Goal: Task Accomplishment & Management: Use online tool/utility

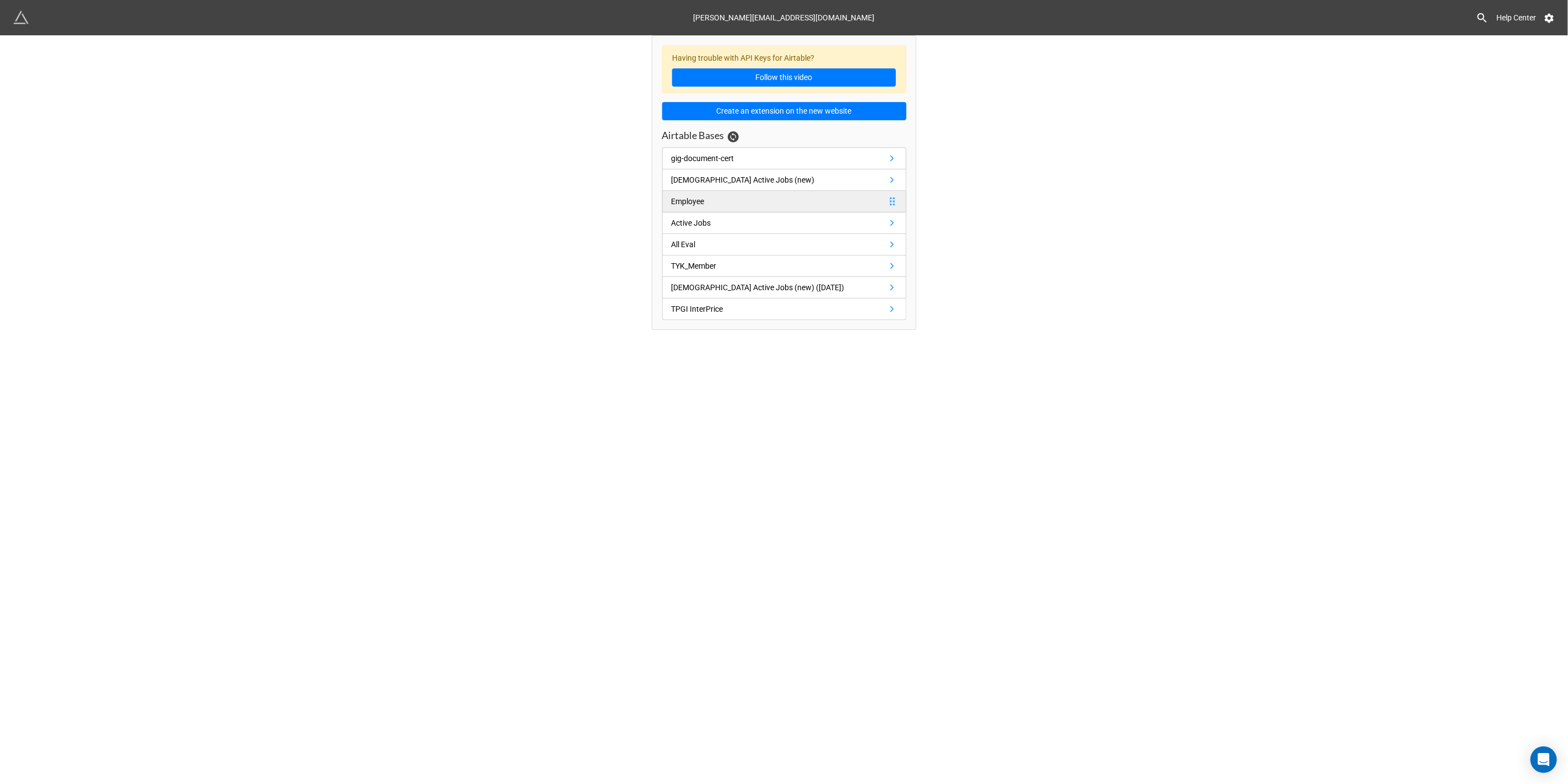
click at [702, 197] on div "Employee" at bounding box center [688, 201] width 33 height 12
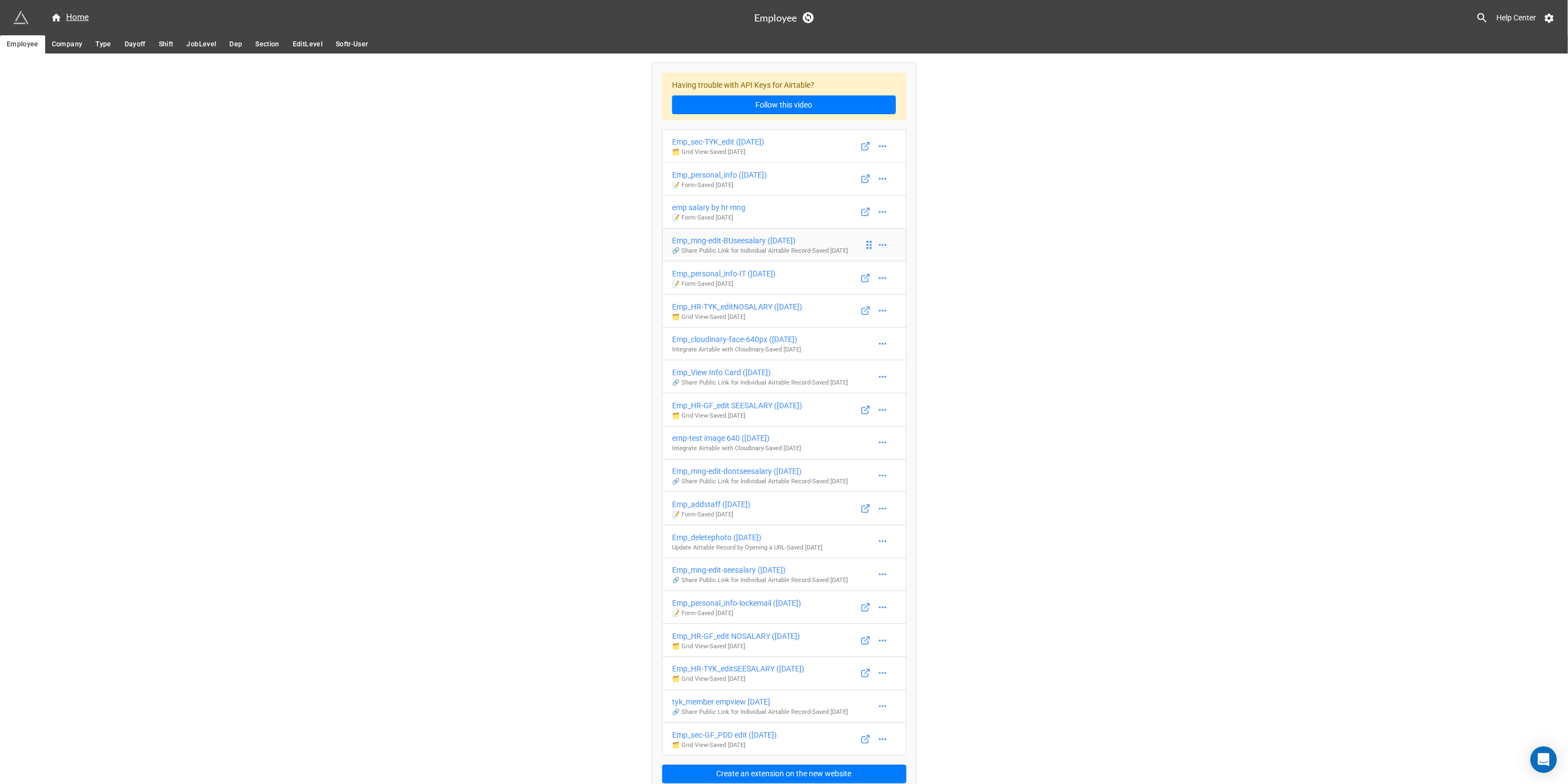
click at [730, 238] on div "Emp_mng-edit-BUseesalary (19/11/21)" at bounding box center [760, 239] width 176 height 12
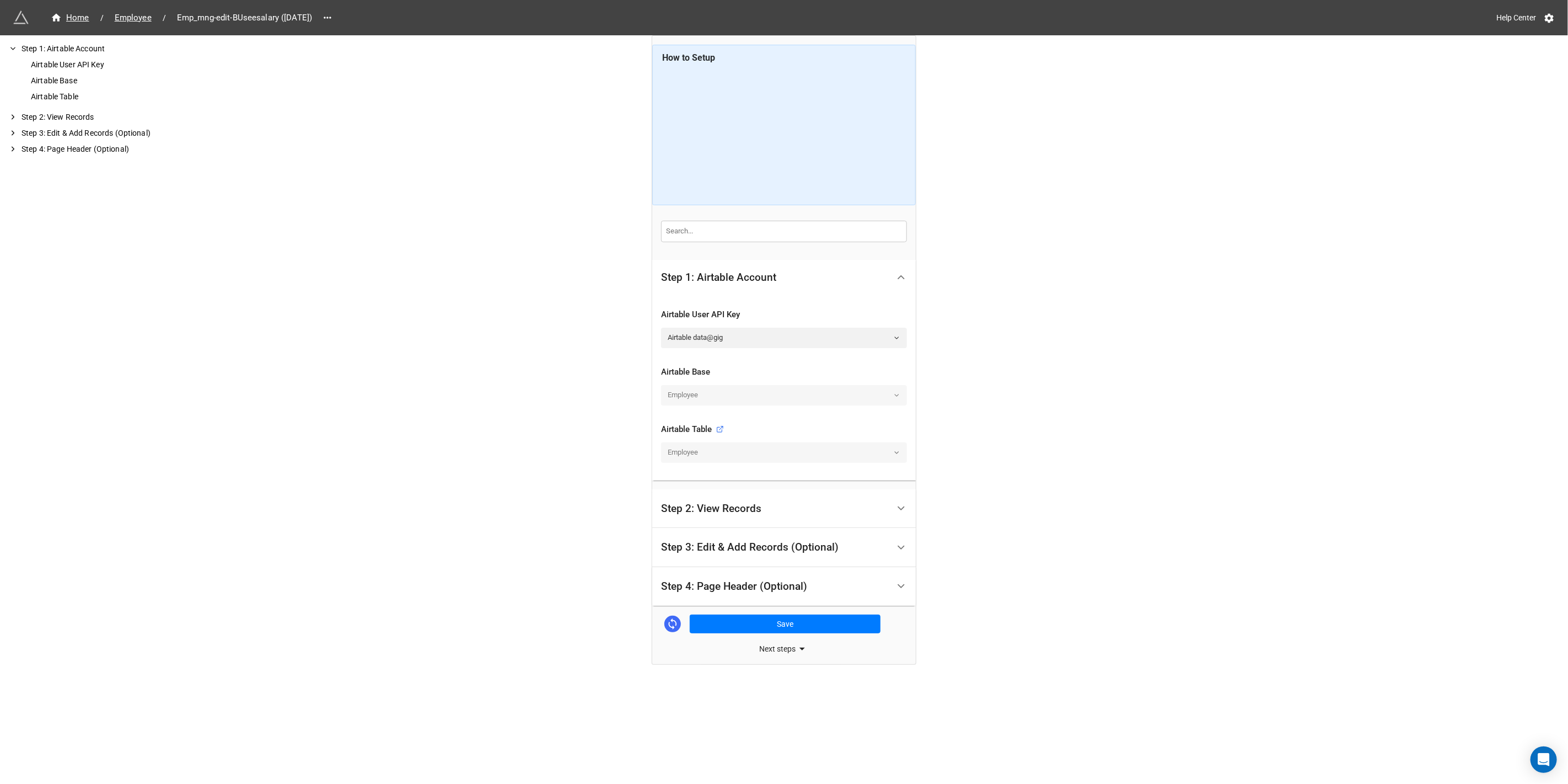
click at [722, 546] on div "Step 3: Edit & Add Records (Optional)" at bounding box center [750, 547] width 178 height 11
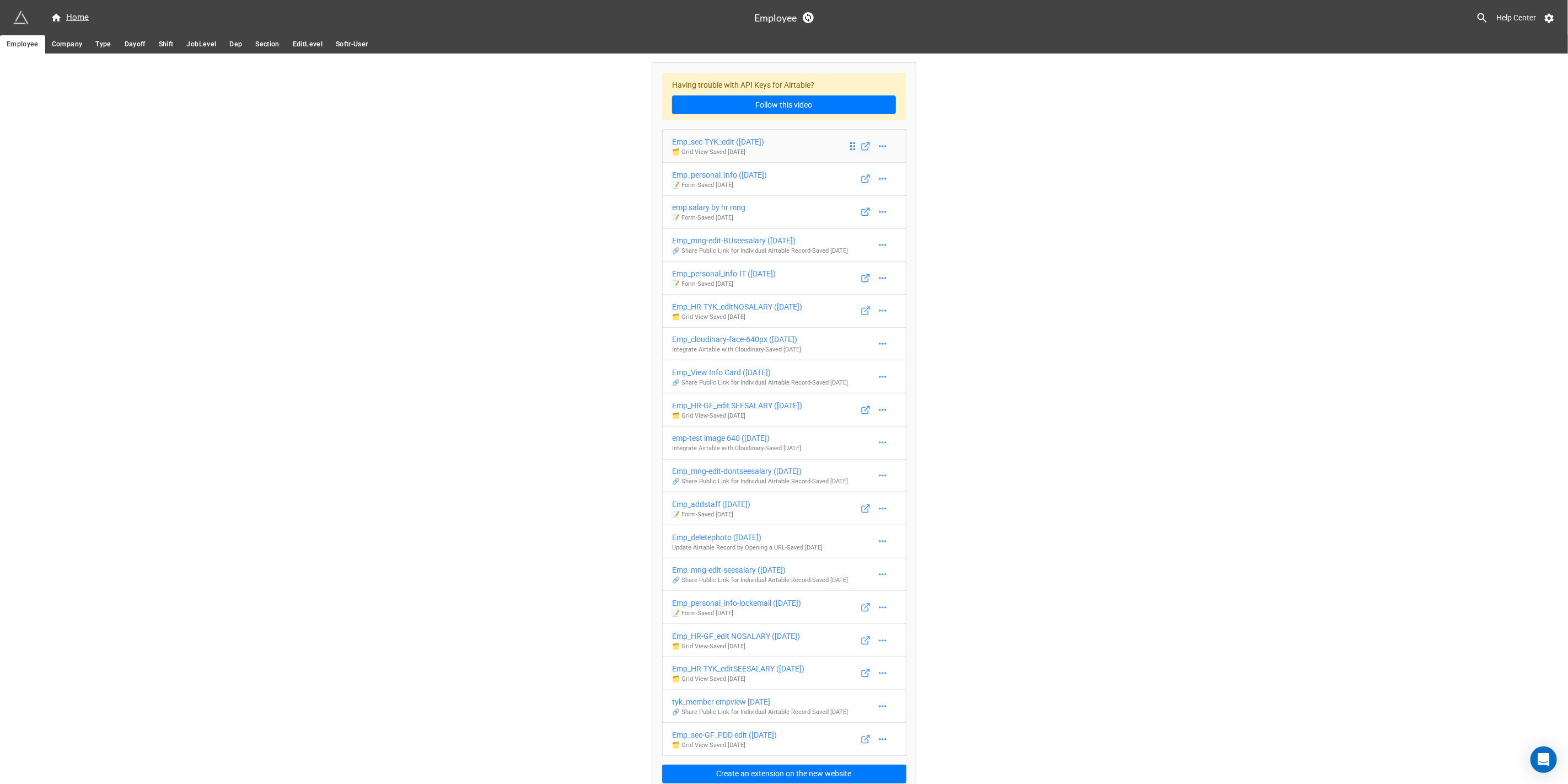
click at [718, 139] on div "Emp_sec-TYK_edit (19/11/21)" at bounding box center [718, 141] width 92 height 12
click at [256, 42] on span "Section" at bounding box center [267, 44] width 23 height 12
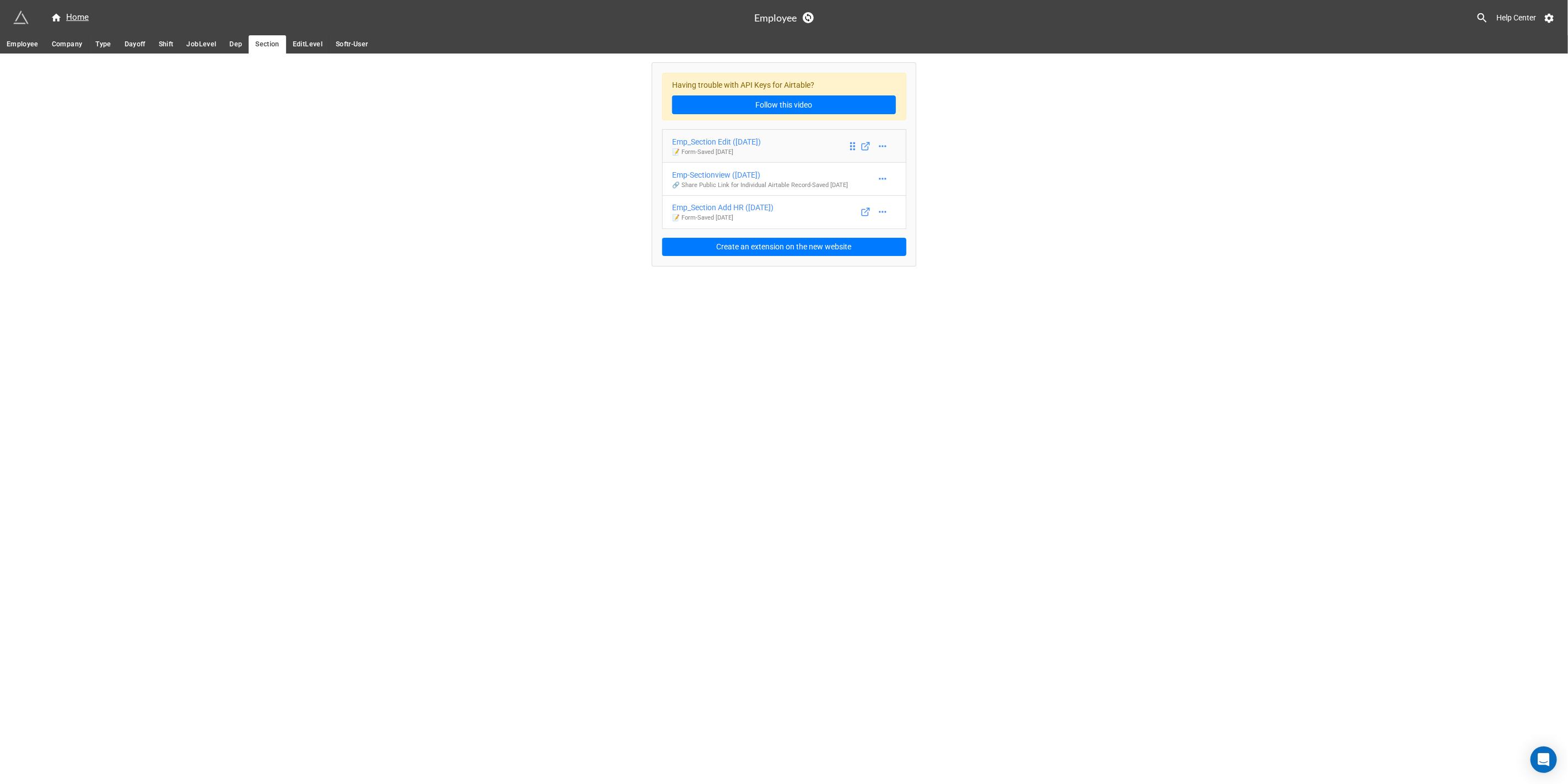
click at [727, 141] on div "Emp_Section Edit (11/11/21)" at bounding box center [716, 141] width 89 height 12
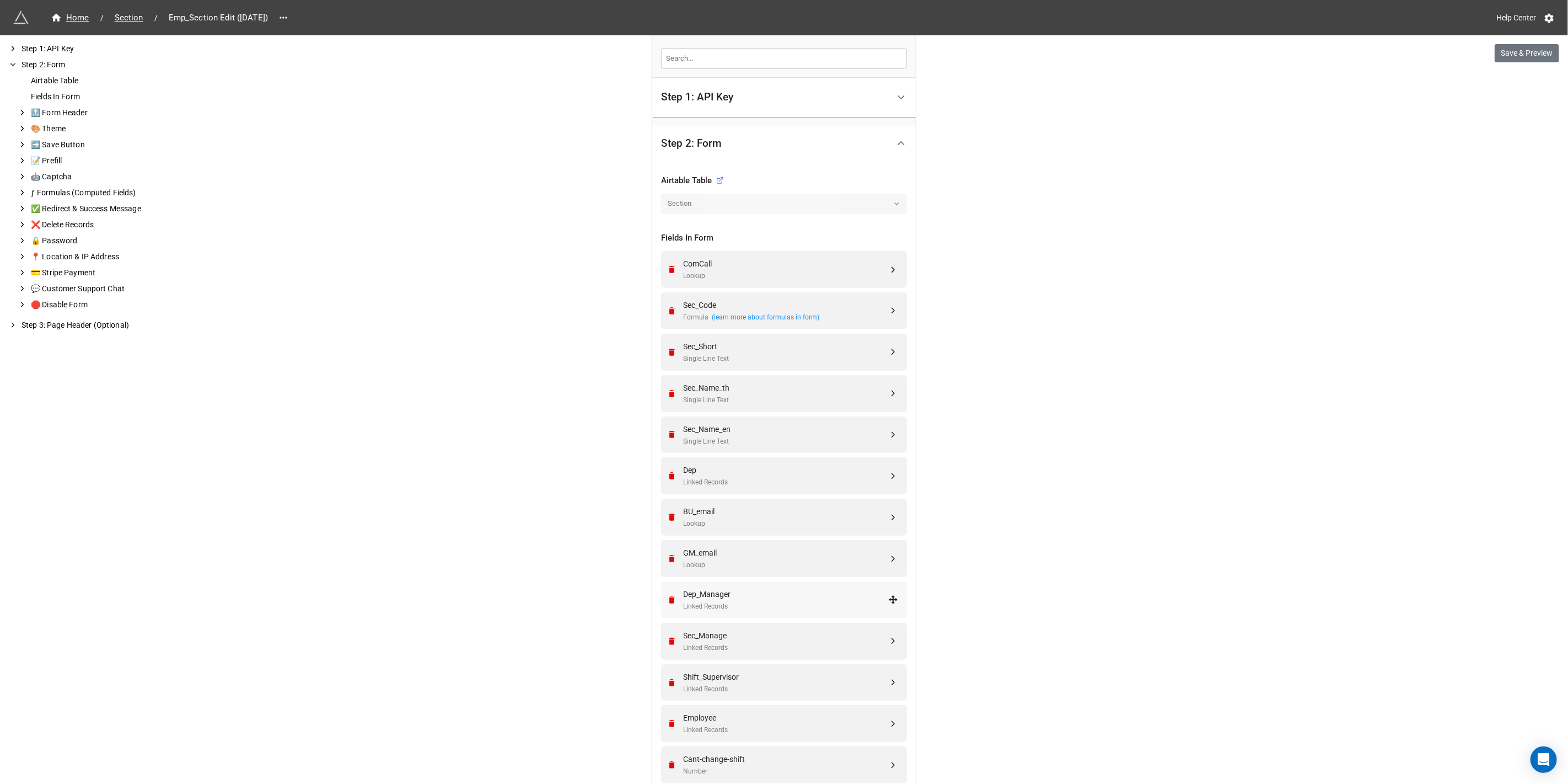
scroll to position [471, 0]
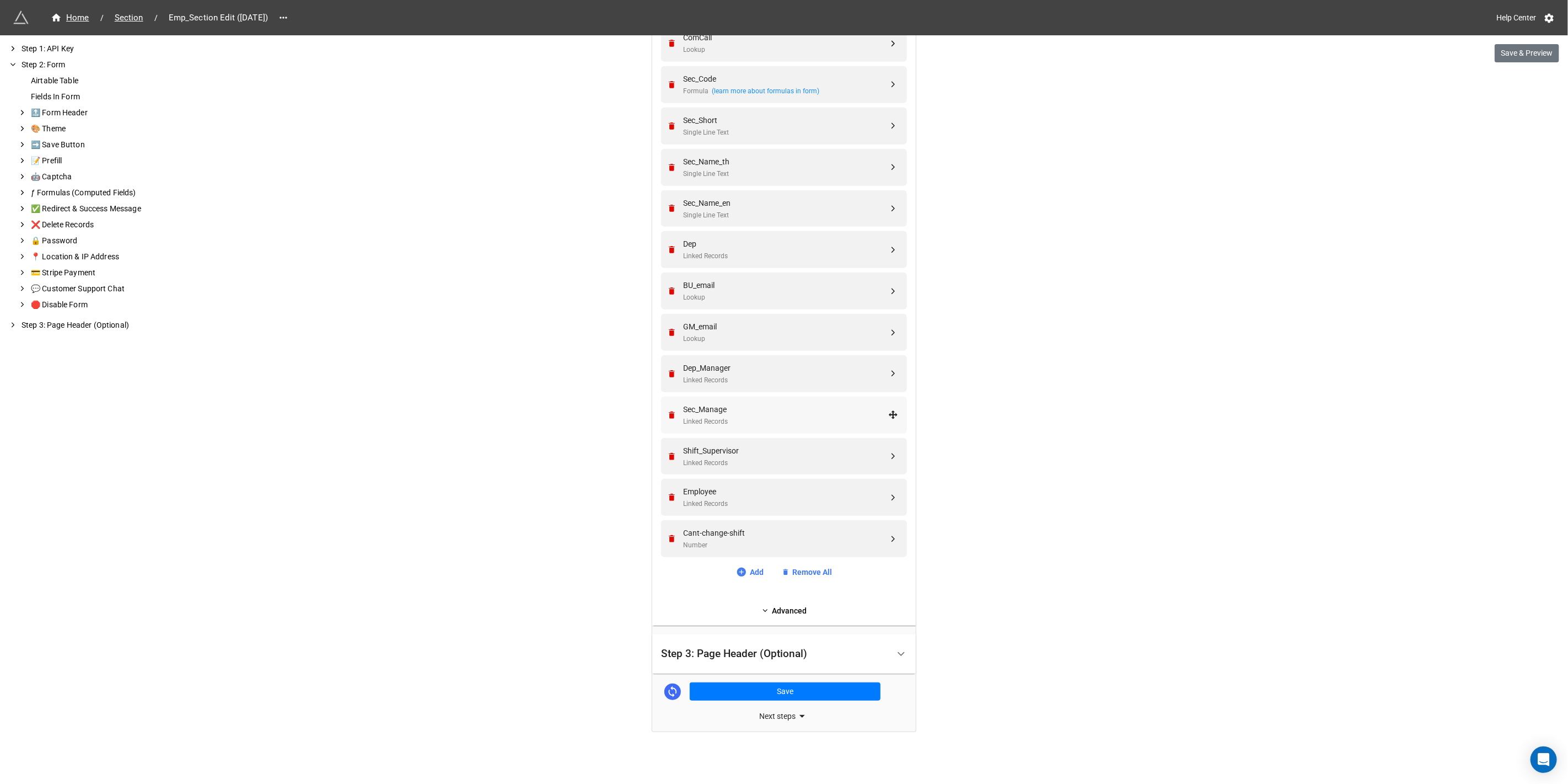
click at [700, 411] on div "Sec_Manage" at bounding box center [785, 408] width 205 height 12
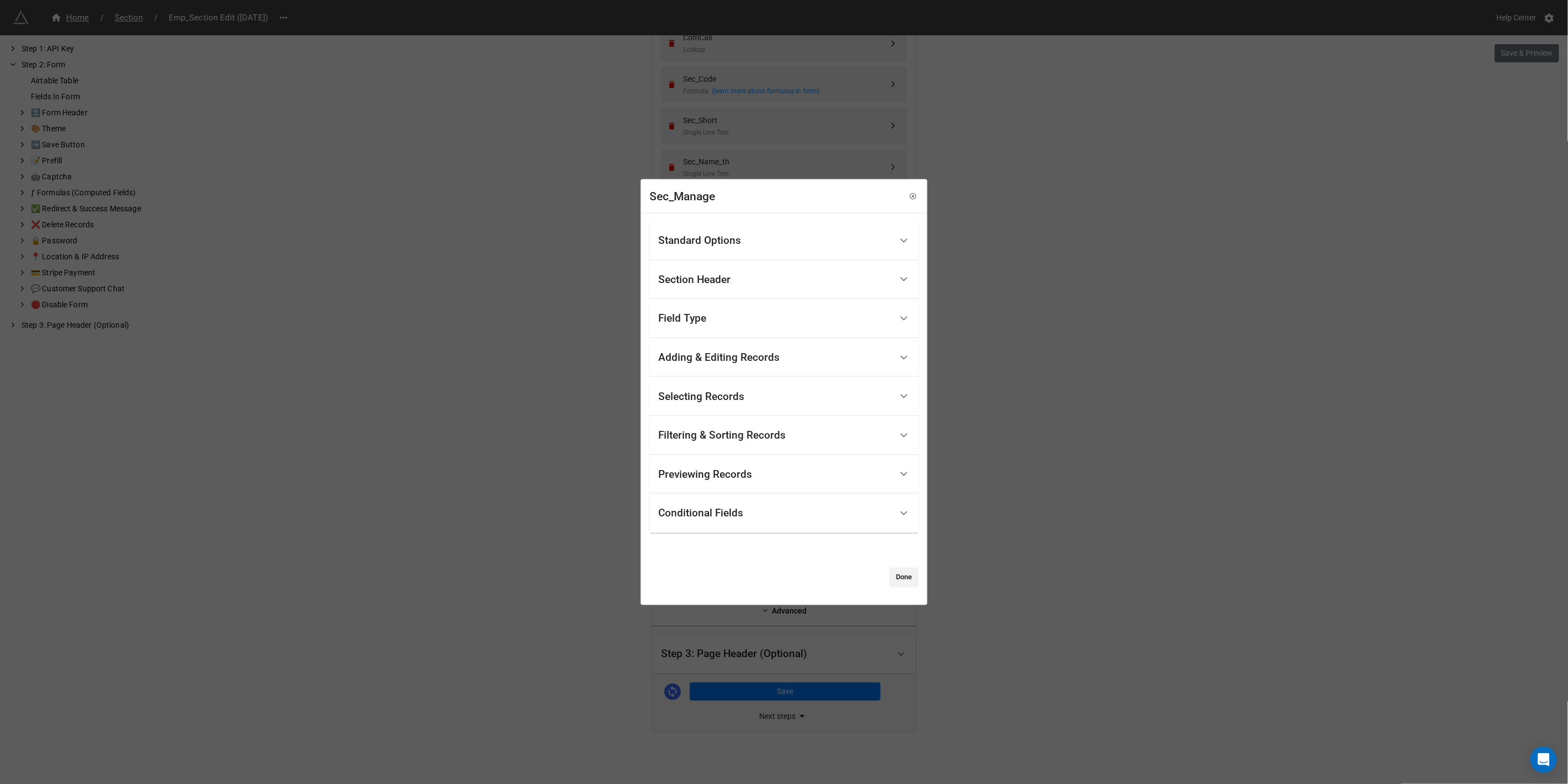
click at [693, 393] on div "Selecting Records" at bounding box center [701, 396] width 86 height 11
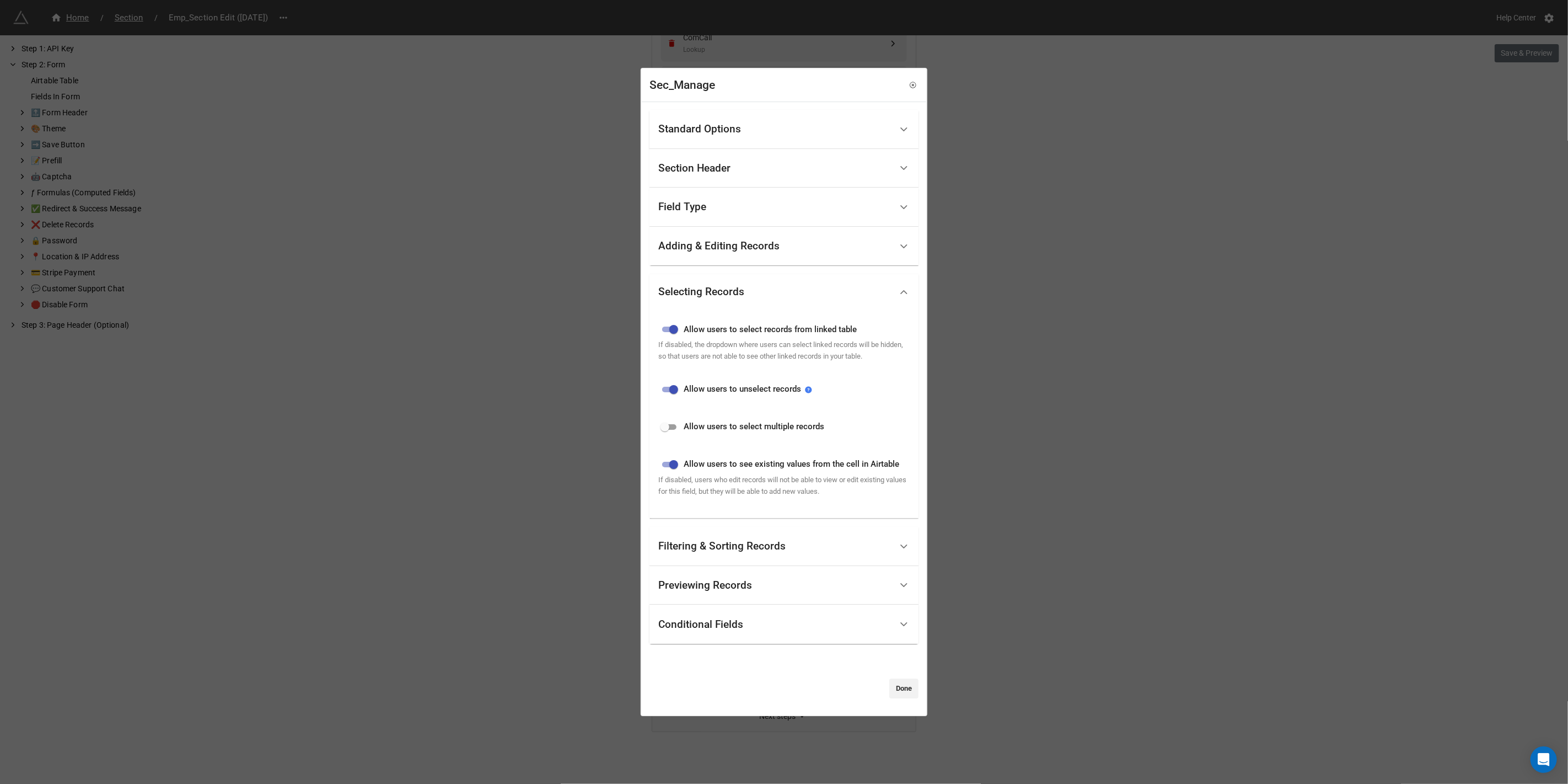
click at [724, 133] on div "Standard Options" at bounding box center [700, 129] width 83 height 11
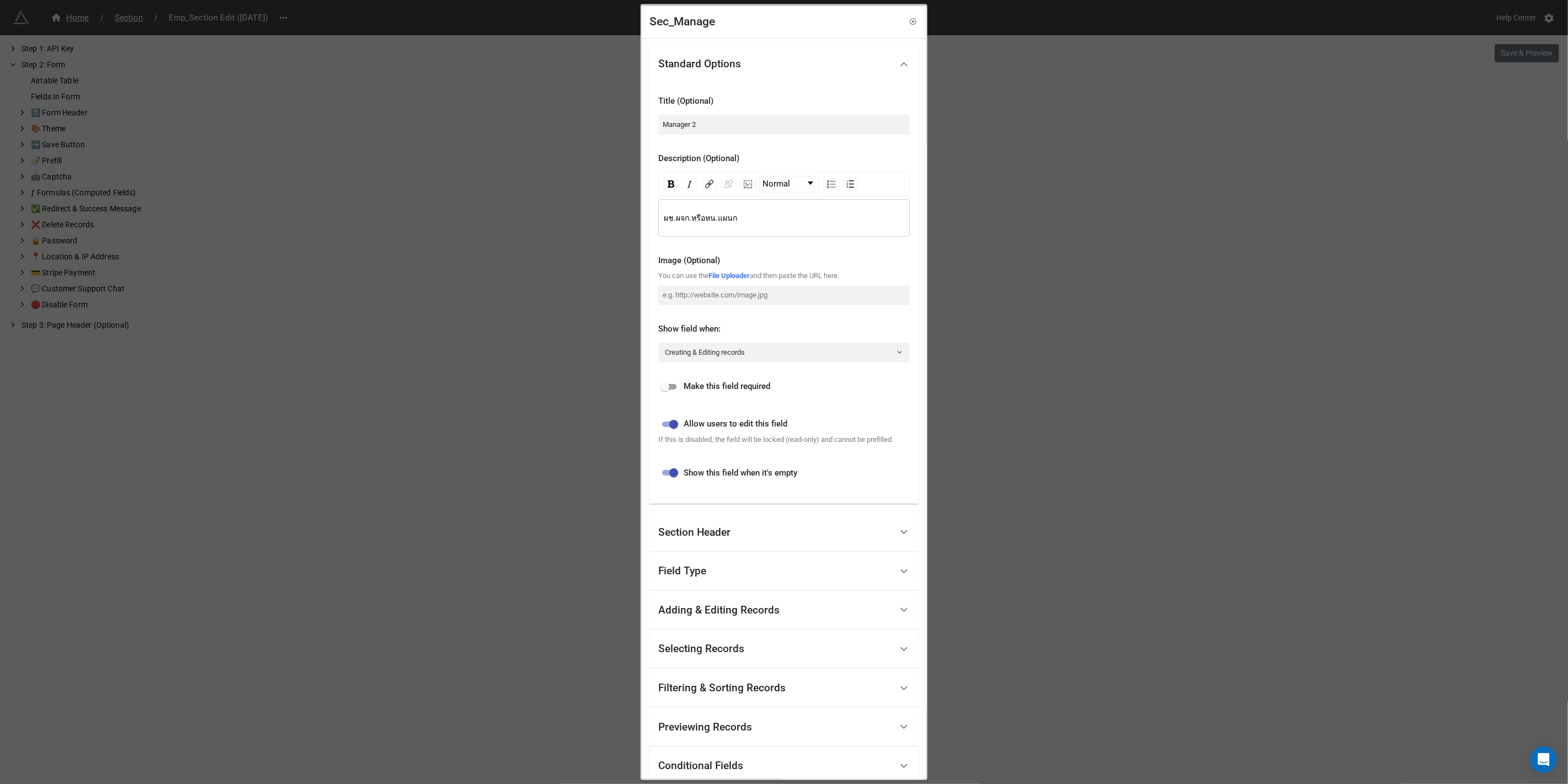
click at [708, 573] on div "Field Type" at bounding box center [775, 571] width 233 height 26
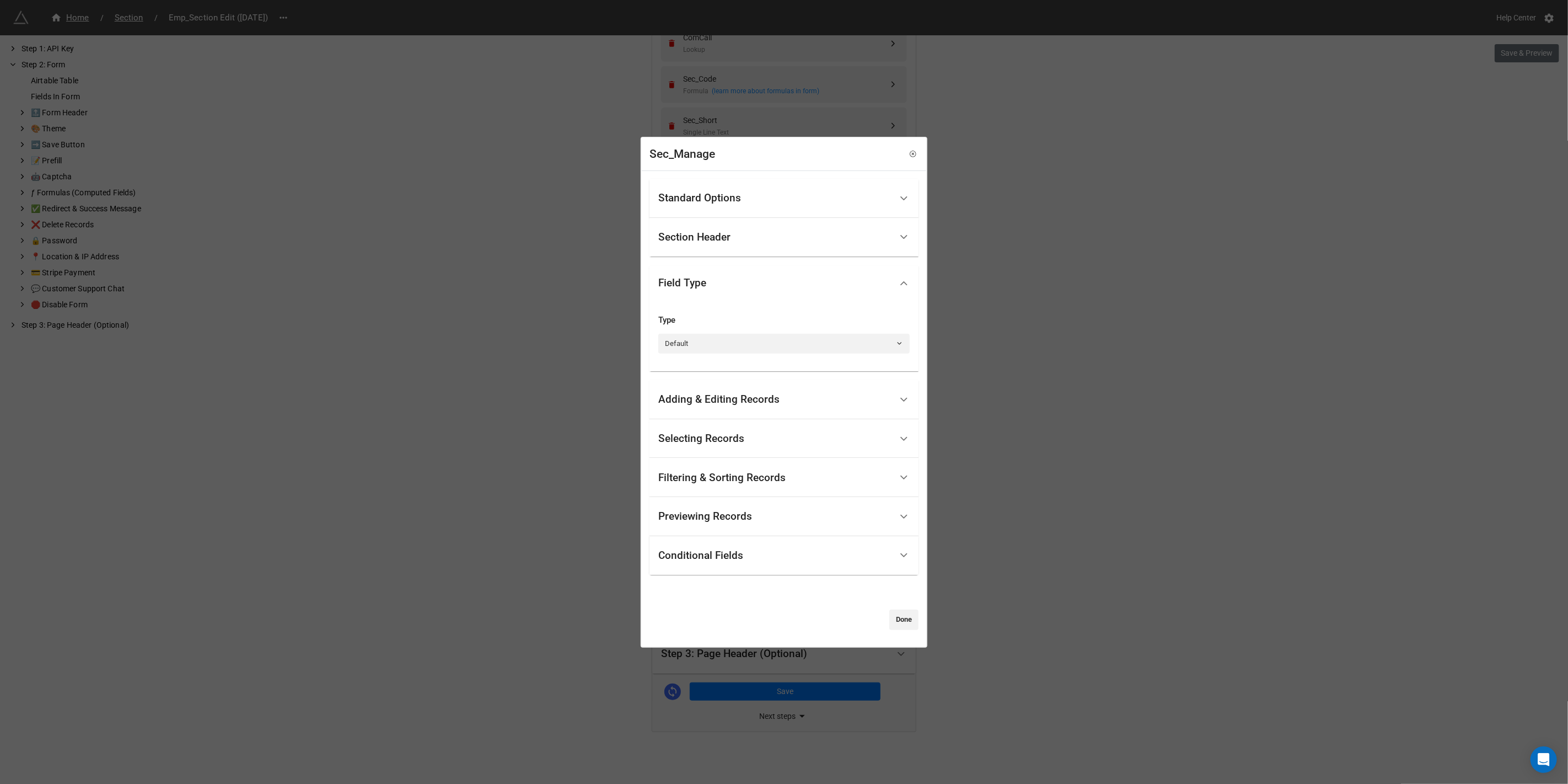
click at [686, 441] on div "Selecting Records" at bounding box center [701, 438] width 86 height 11
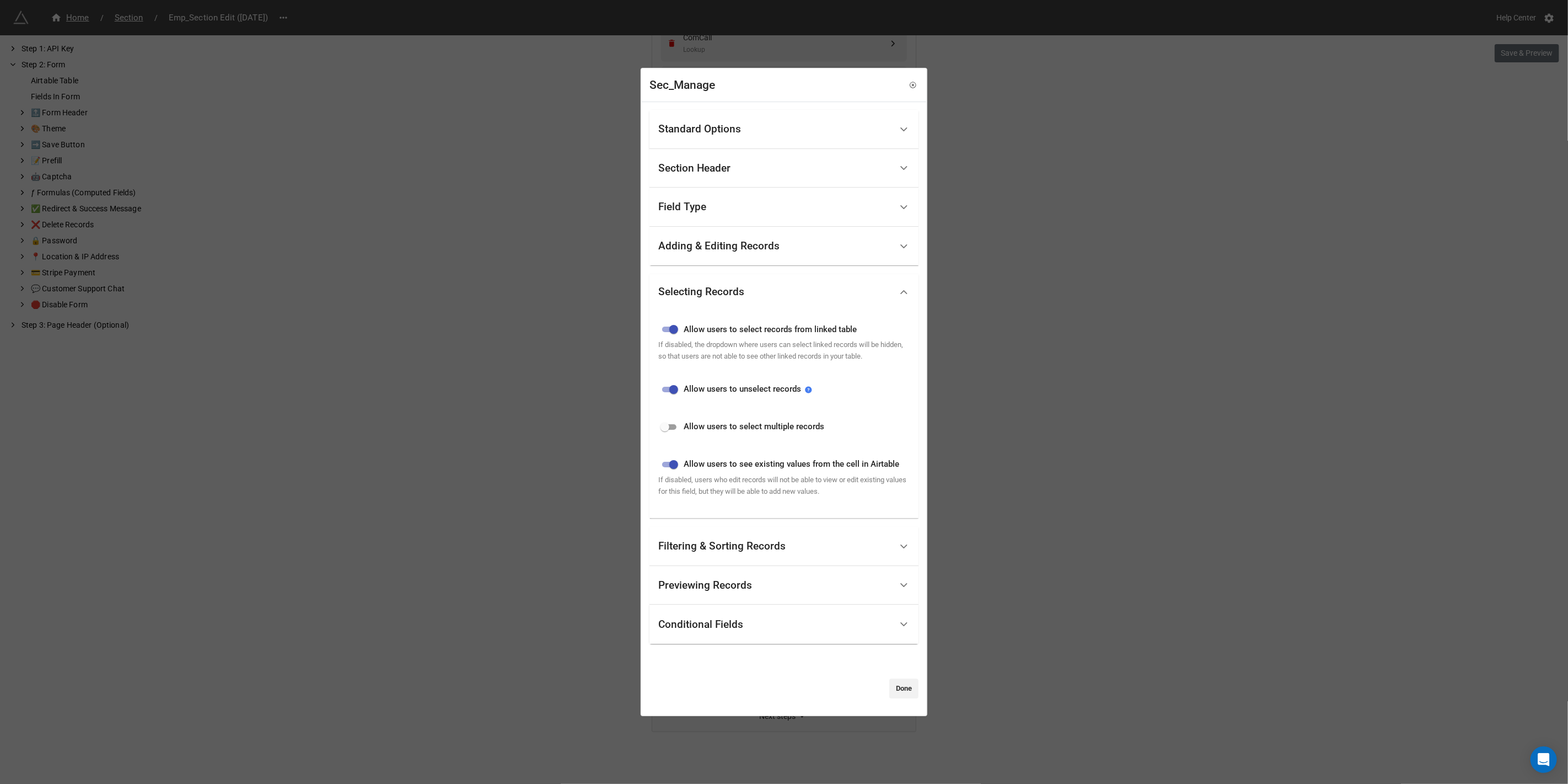
click at [710, 553] on div "Filtering & Sorting Records" at bounding box center [775, 546] width 233 height 26
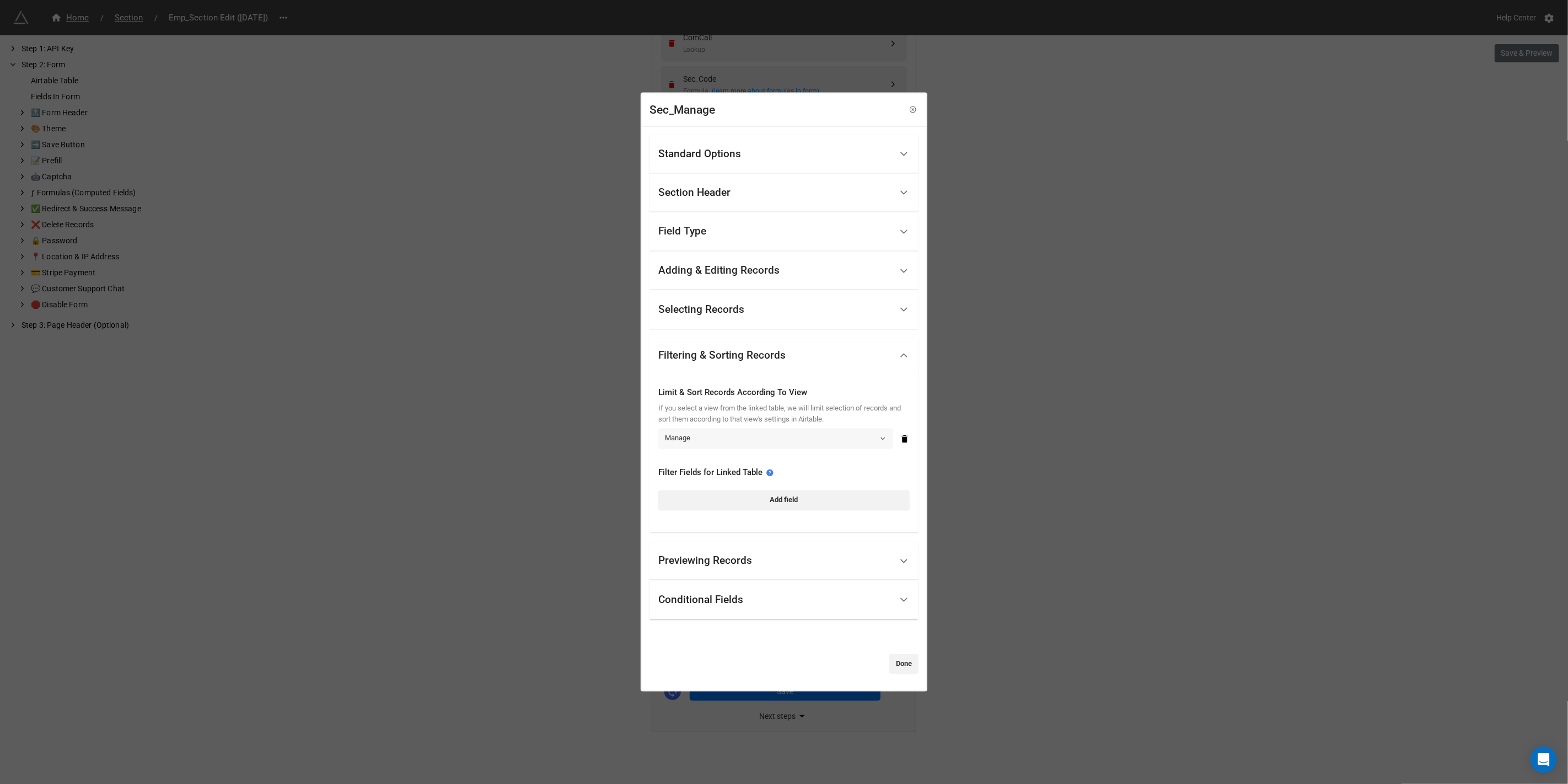
click at [710, 440] on link "Manage" at bounding box center [776, 438] width 235 height 20
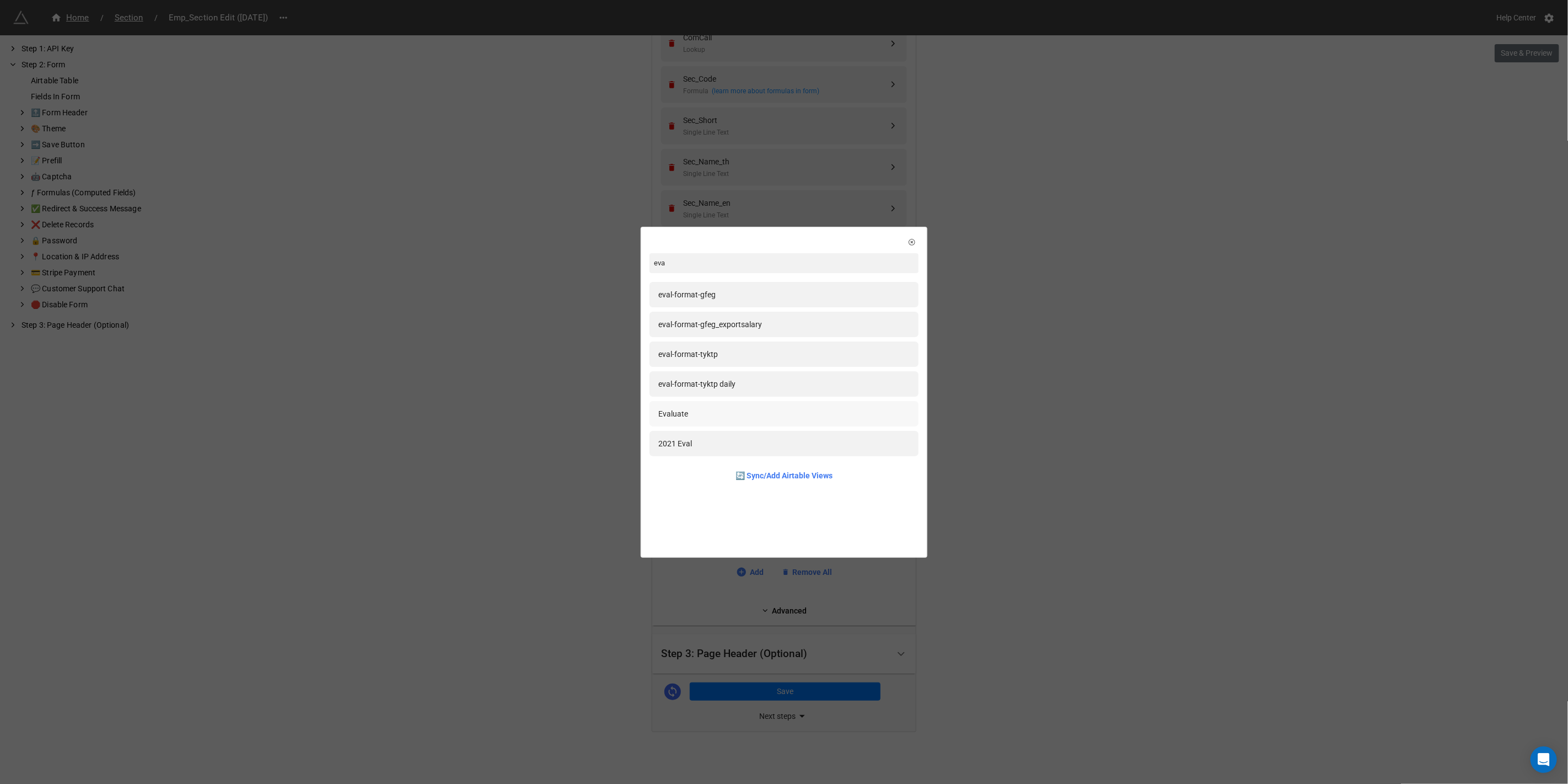
type input "eva"
click at [685, 412] on div "Evaluate" at bounding box center [673, 413] width 30 height 12
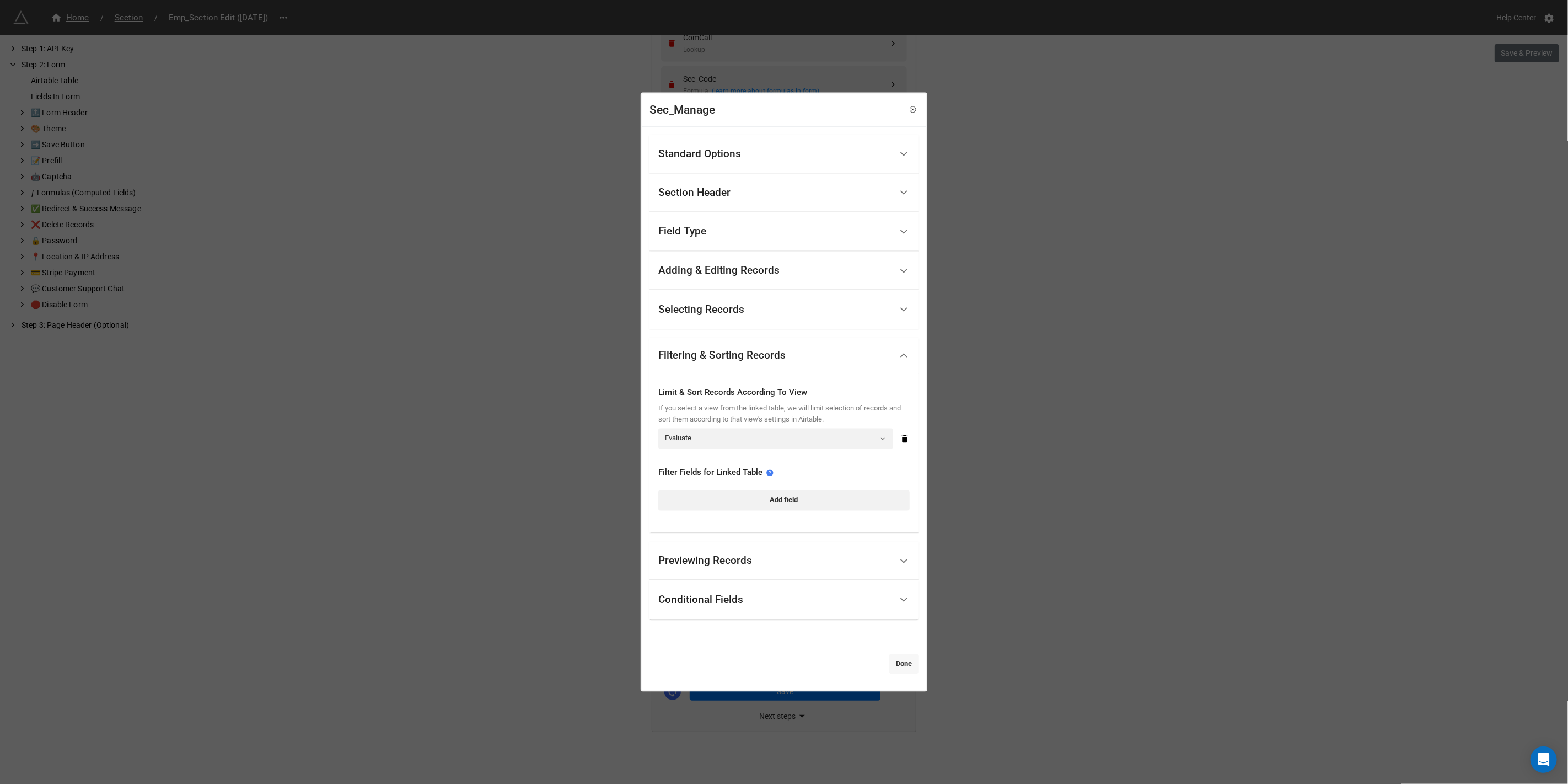
click at [896, 662] on link "Done" at bounding box center [904, 664] width 29 height 20
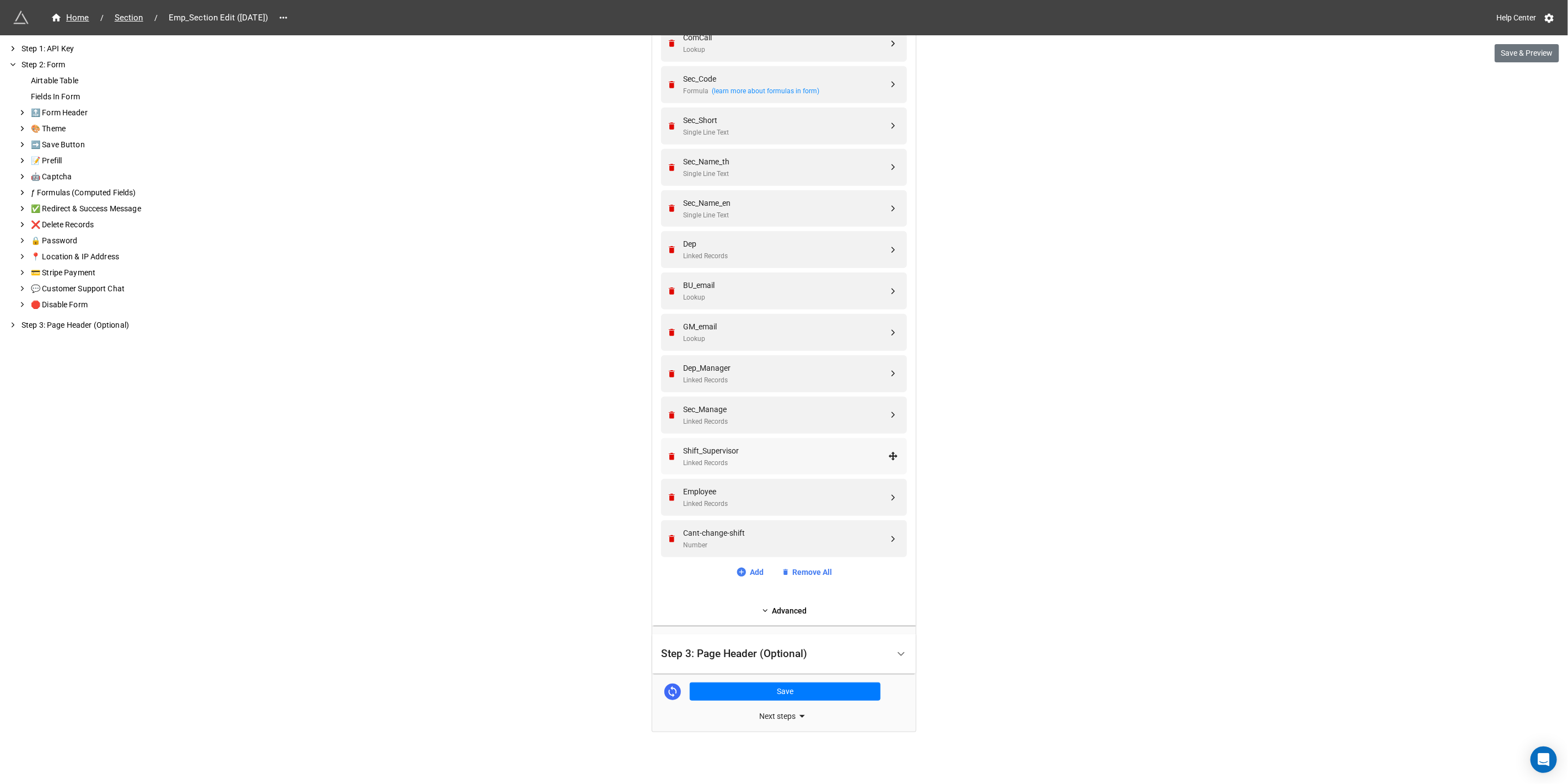
click at [700, 458] on div "Linked Records" at bounding box center [785, 463] width 205 height 11
select select "all-are-met"
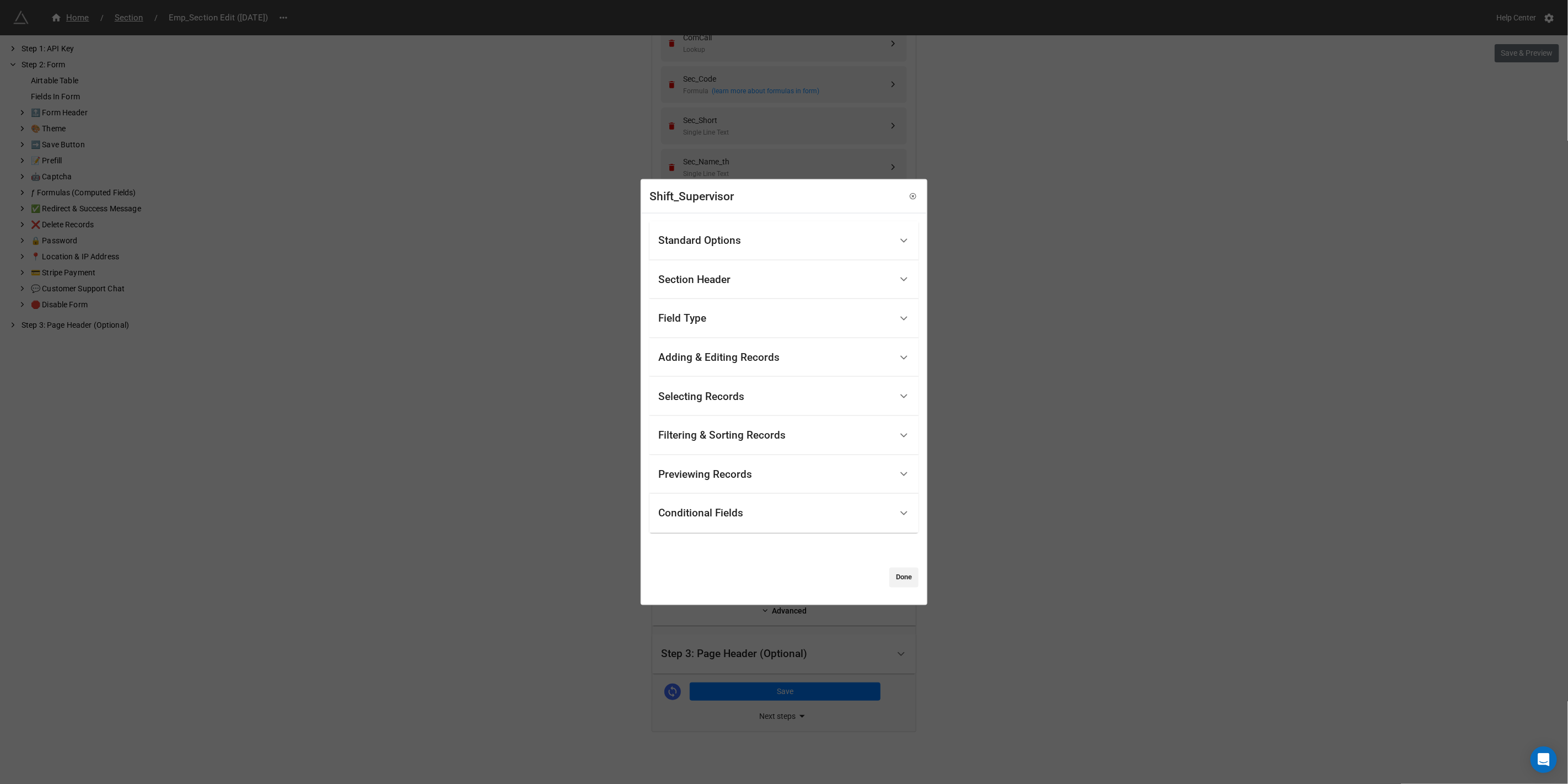
click at [704, 434] on div "Filtering & Sorting Records" at bounding box center [722, 435] width 127 height 11
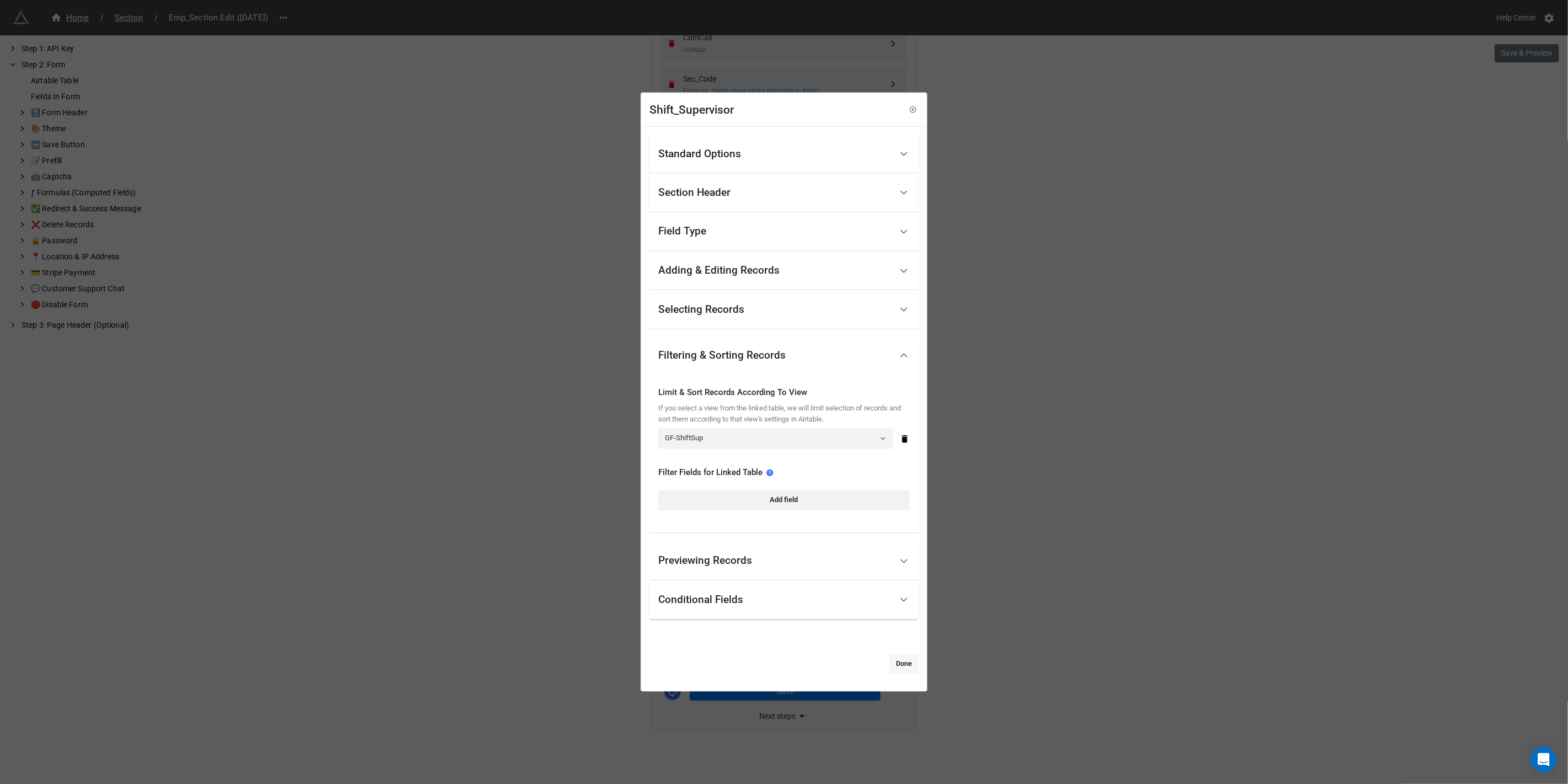
click at [900, 667] on link "Done" at bounding box center [904, 664] width 29 height 20
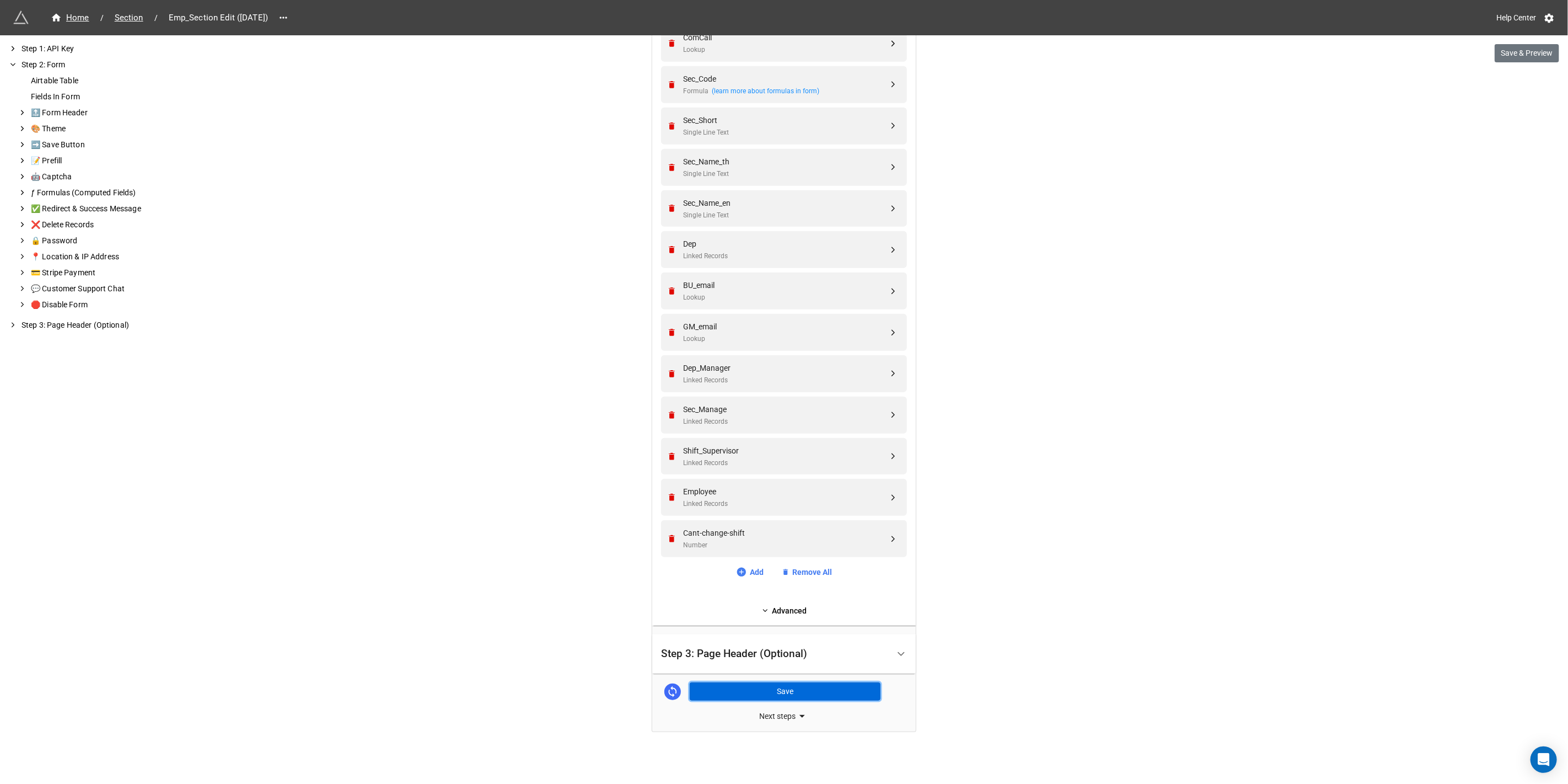
click at [784, 686] on button "Save" at bounding box center [785, 691] width 191 height 19
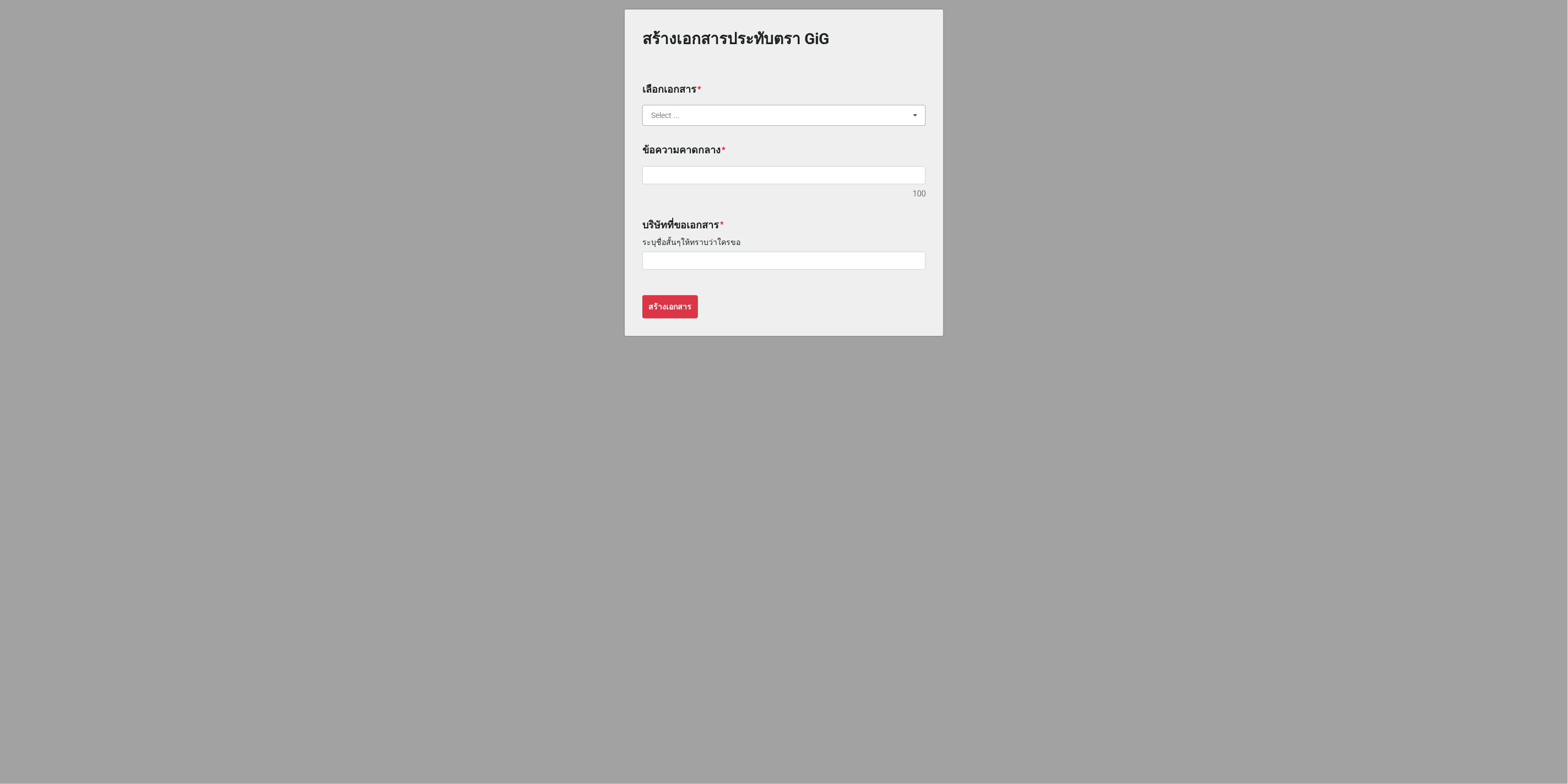
click at [696, 120] on input "text" at bounding box center [785, 116] width 283 height 20
click at [679, 138] on span "หนังสือรับรอง" at bounding box center [675, 135] width 46 height 9
click at [665, 172] on input at bounding box center [784, 175] width 284 height 19
type input "ทดสอบเอกสาร"
click at [692, 262] on input at bounding box center [784, 260] width 284 height 19
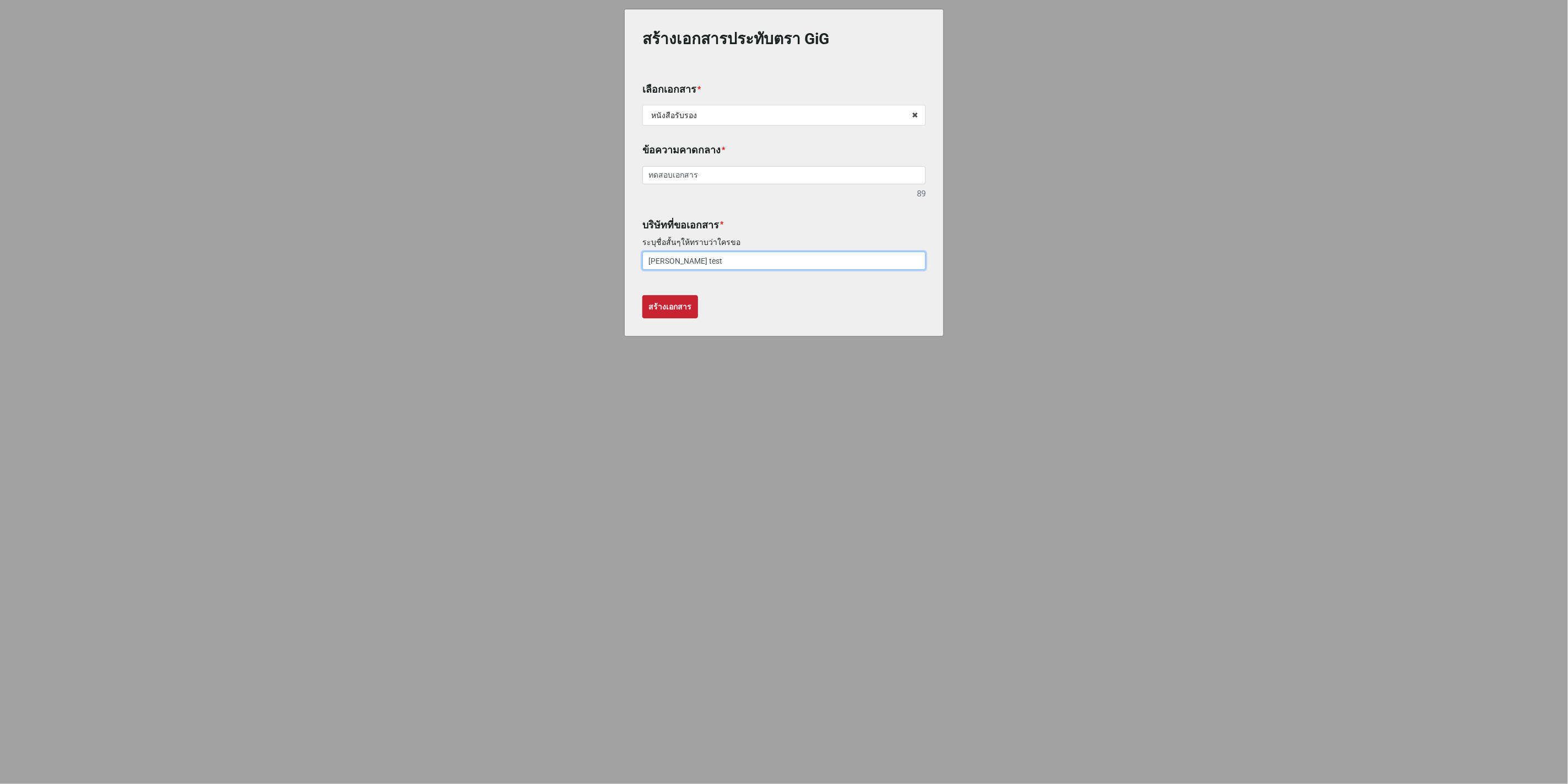
type input "วิโรจน์ test"
click at [669, 303] on b "สร้างเอกสาร" at bounding box center [671, 306] width 43 height 12
